Goal: Register for event/course

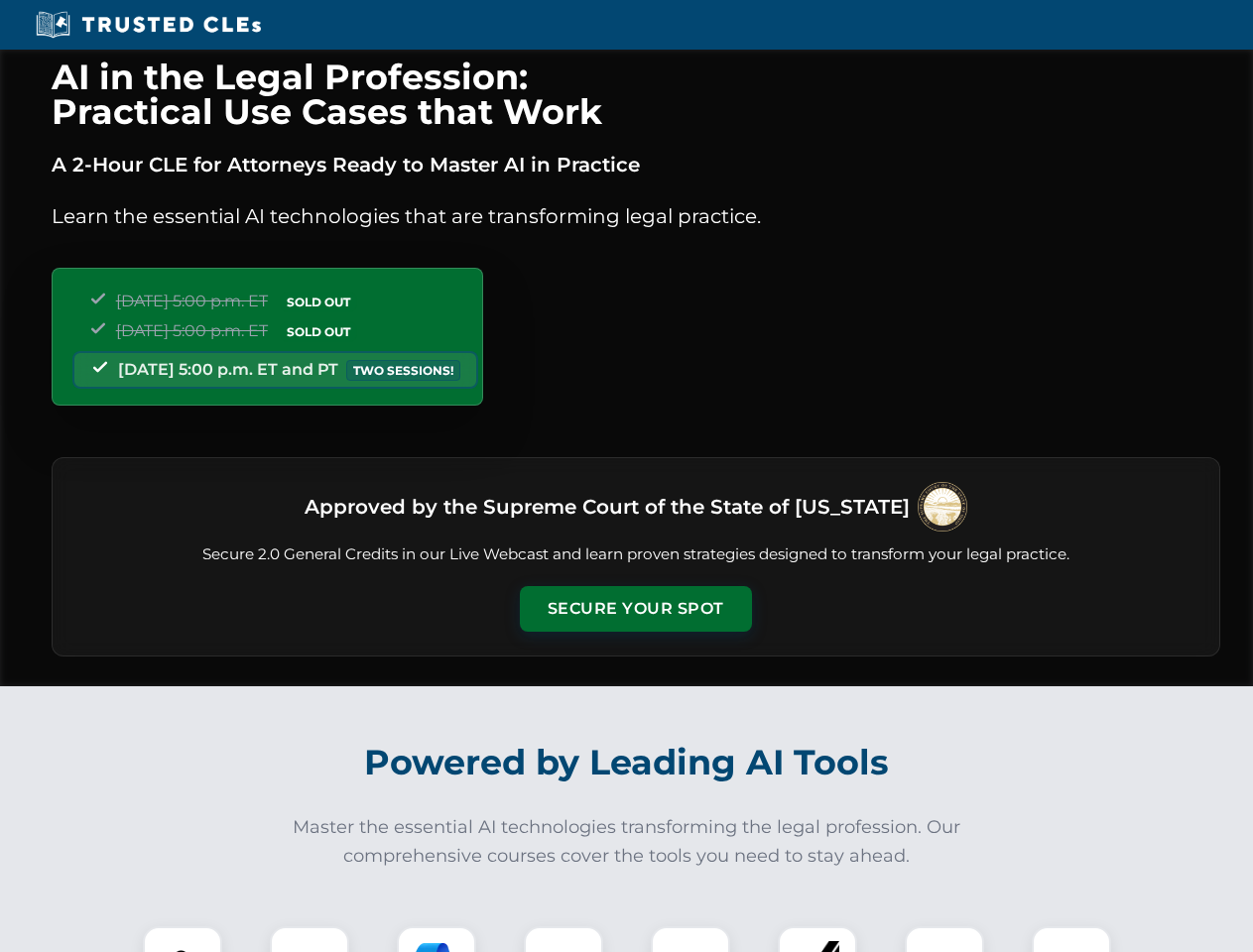
click at [635, 609] on button "Secure Your Spot" at bounding box center [635, 609] width 232 height 46
click at [182, 939] on img at bounding box center [183, 966] width 58 height 58
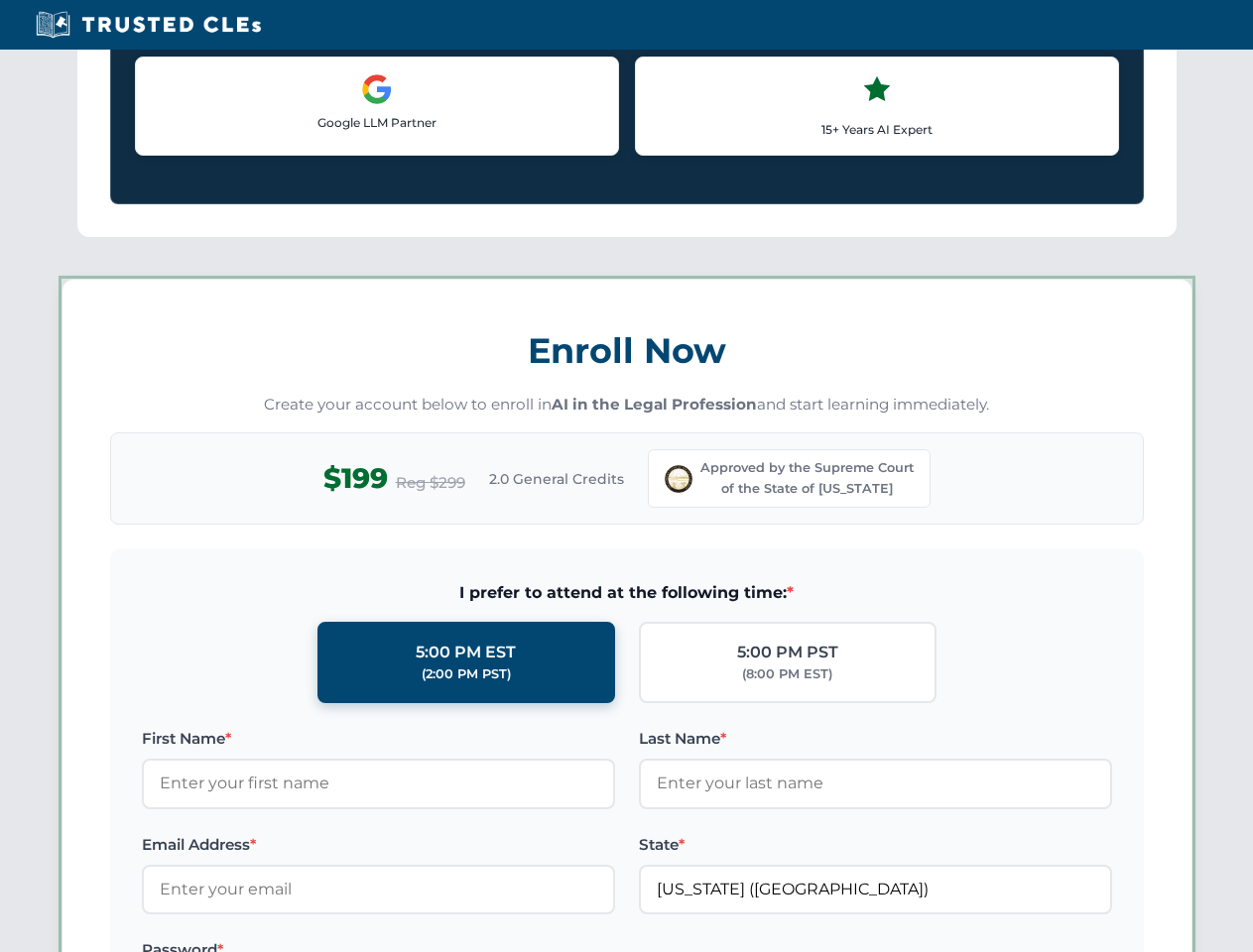
click at [437, 939] on label "Password *" at bounding box center [379, 950] width 474 height 24
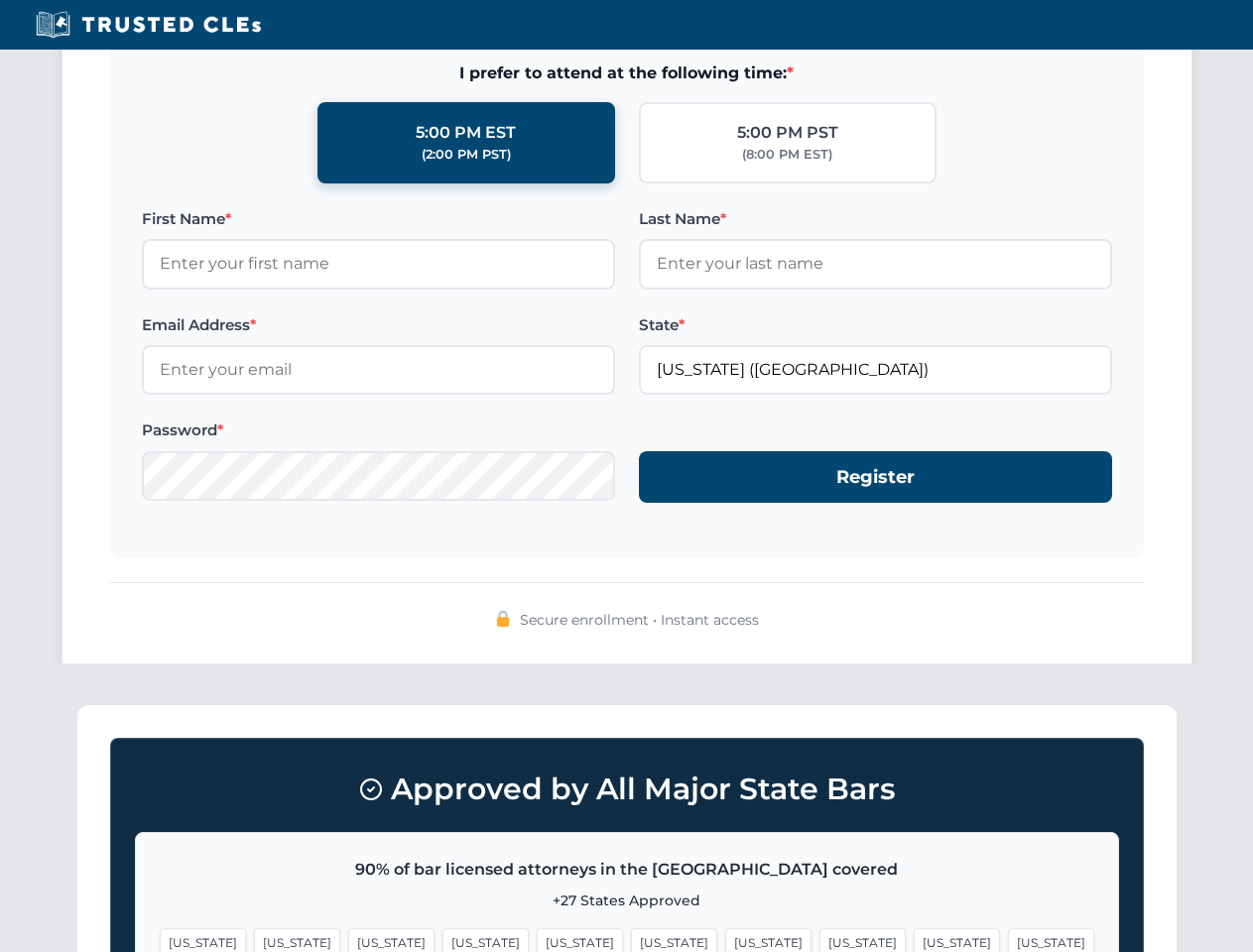
click at [914, 939] on span "[US_STATE]" at bounding box center [956, 942] width 87 height 29
